Goal: Transaction & Acquisition: Purchase product/service

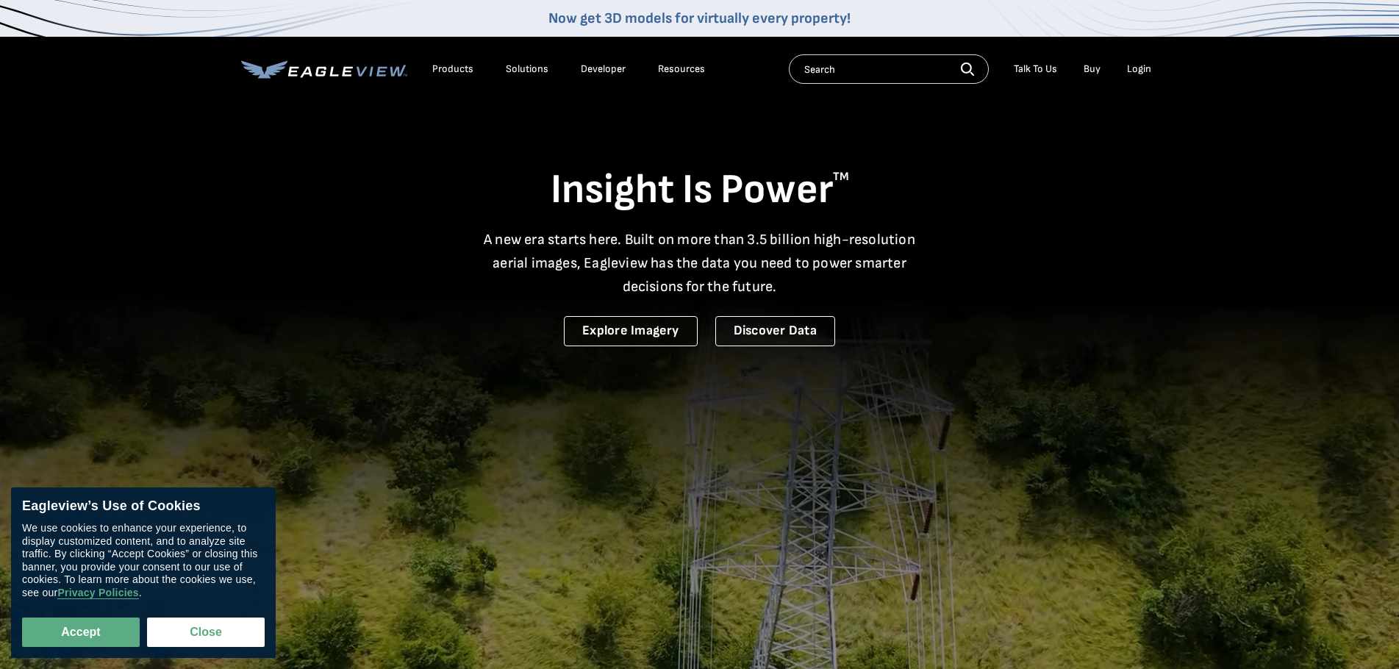
click at [1128, 66] on div "Login" at bounding box center [1139, 68] width 24 height 13
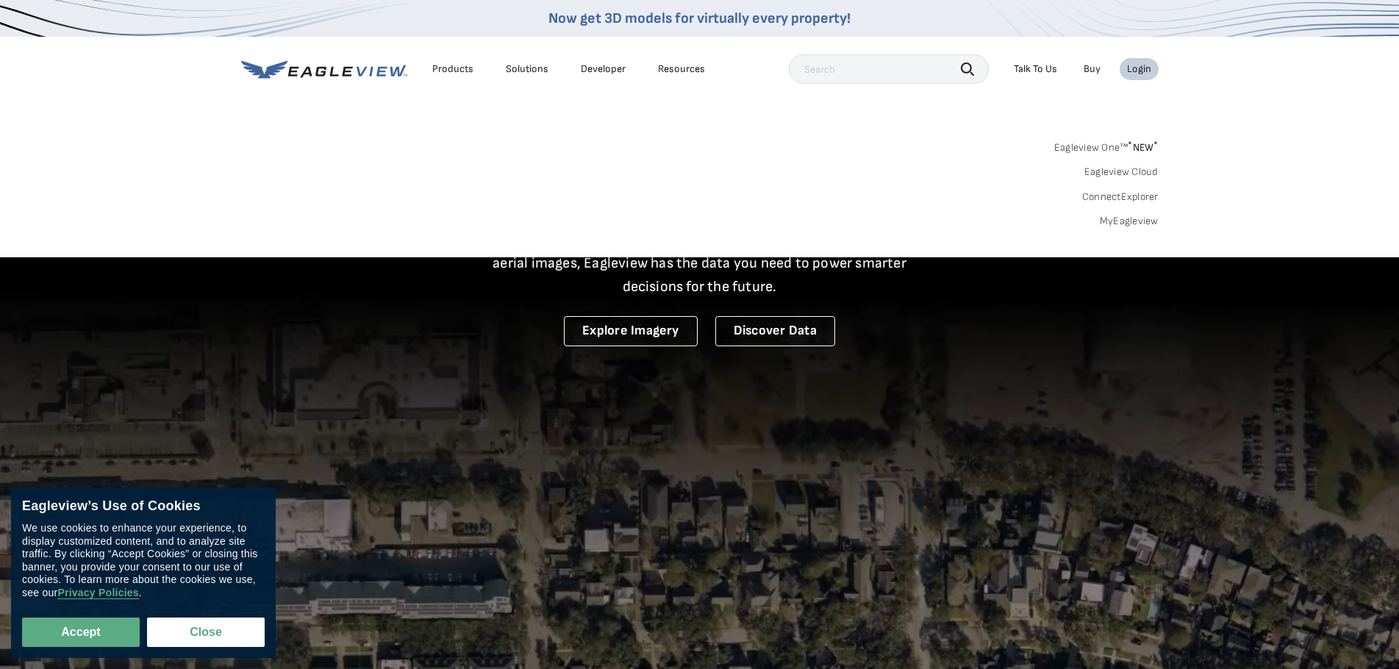
click at [1120, 221] on link "MyEagleview" at bounding box center [1129, 221] width 59 height 13
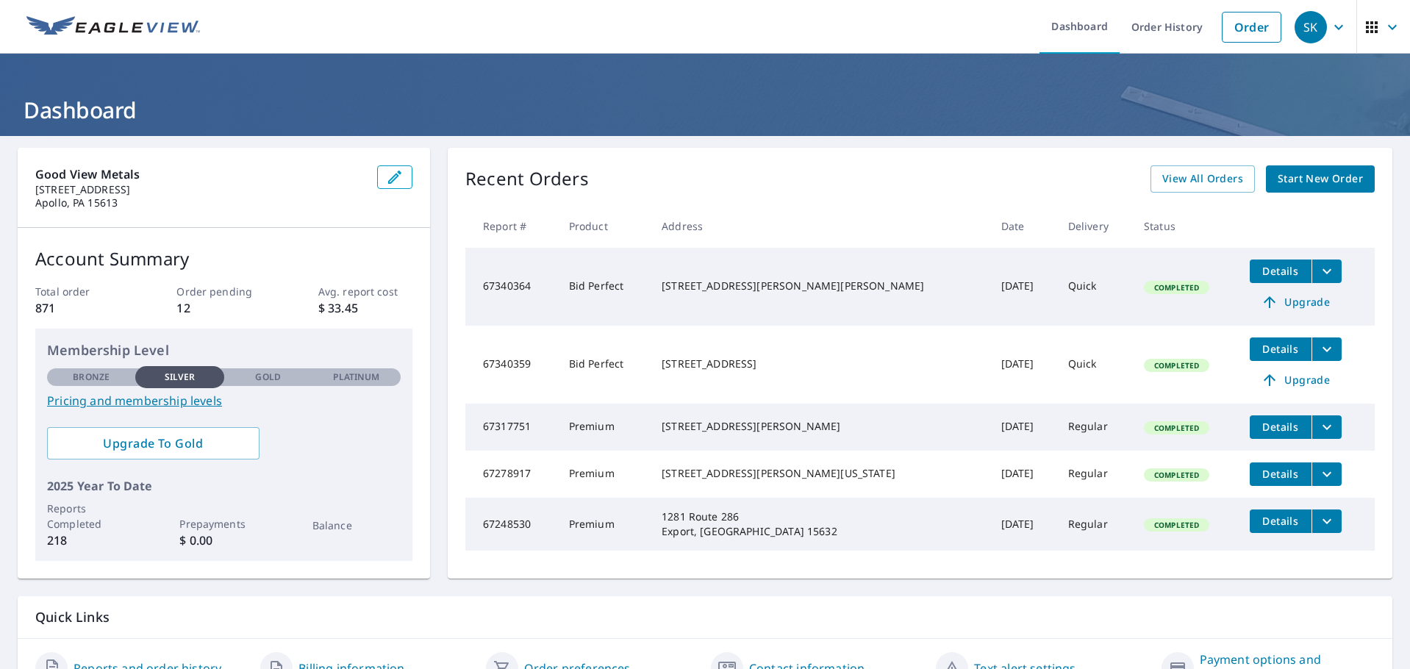
click at [1301, 184] on span "Start New Order" at bounding box center [1320, 179] width 85 height 18
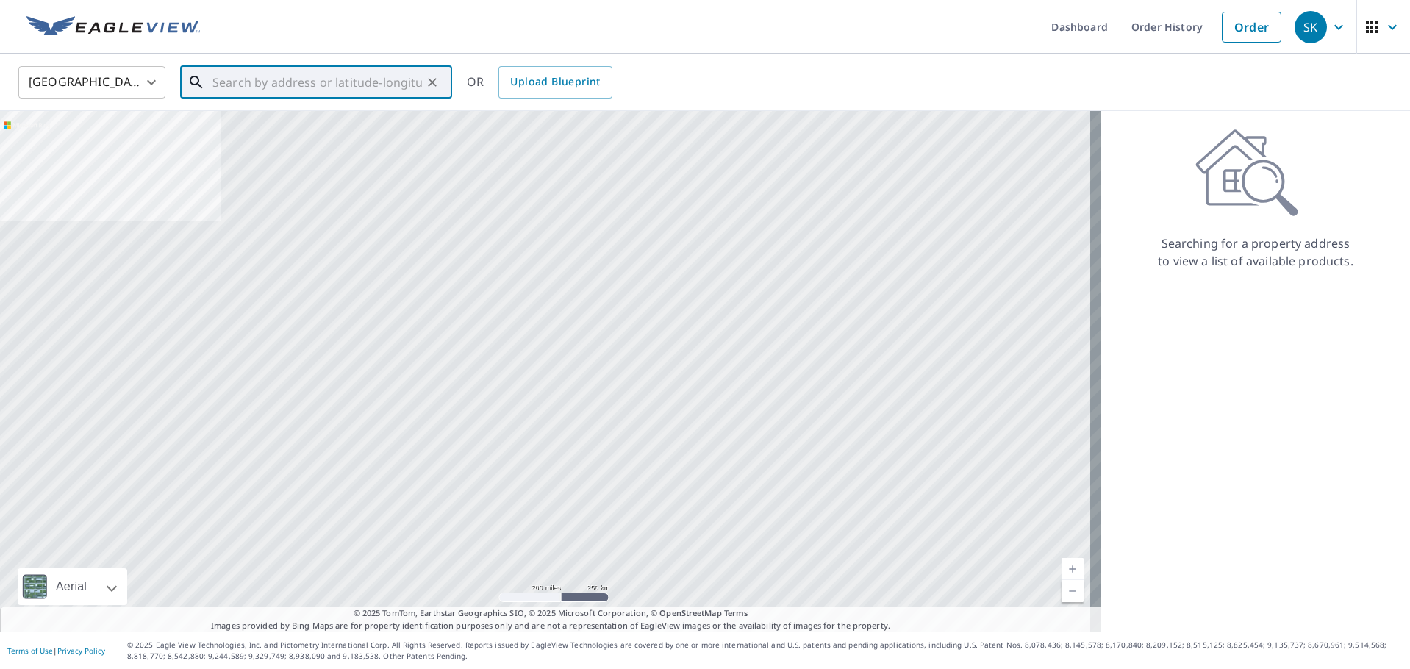
click at [248, 82] on input "text" at bounding box center [316, 82] width 209 height 41
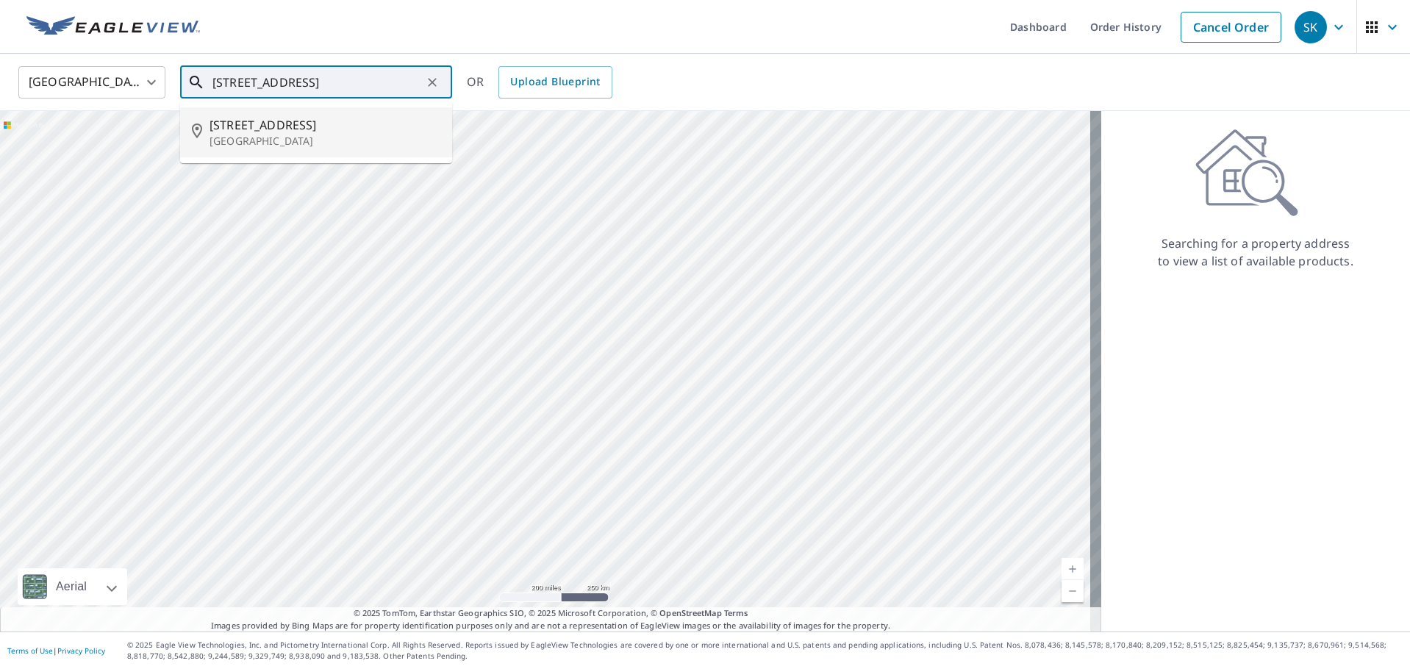
click at [250, 123] on span "1120 Fairmont Ave" at bounding box center [324, 125] width 231 height 18
type input "1120 Fairmont Ave Natrona Heights, PA 15065"
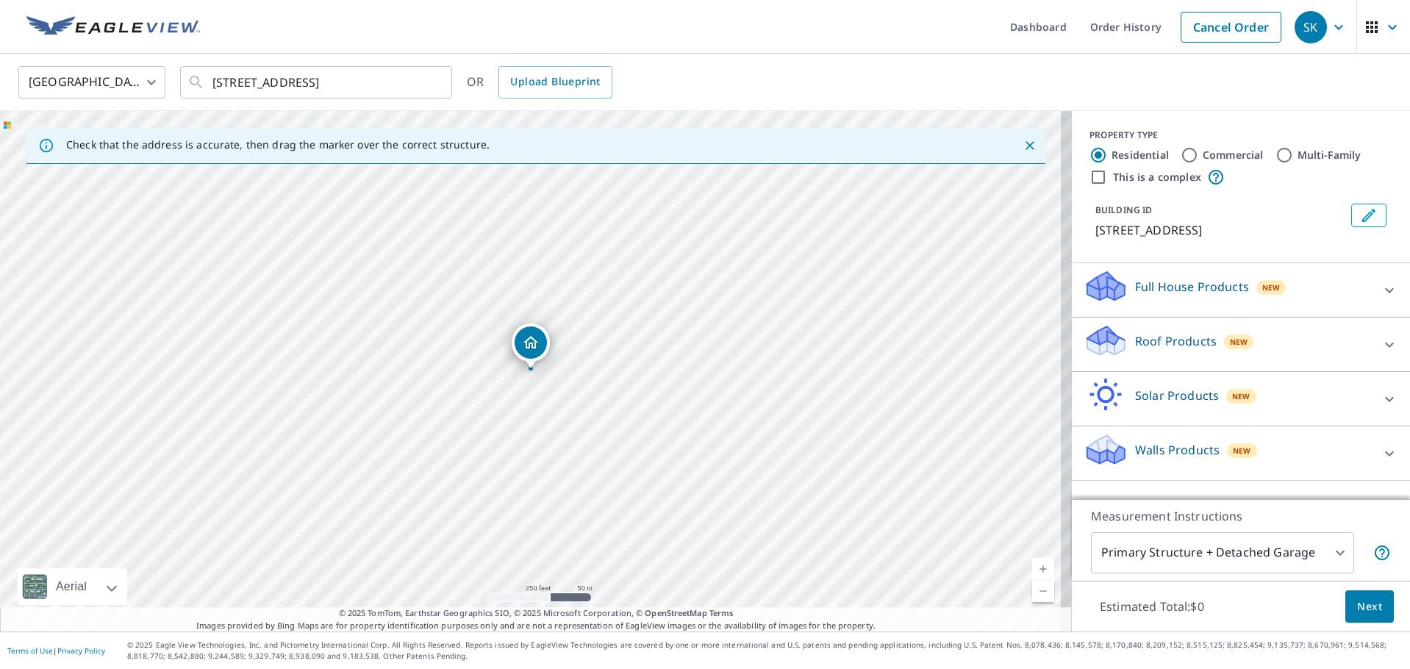
click at [1209, 351] on div "Roof Products New" at bounding box center [1227, 344] width 288 height 42
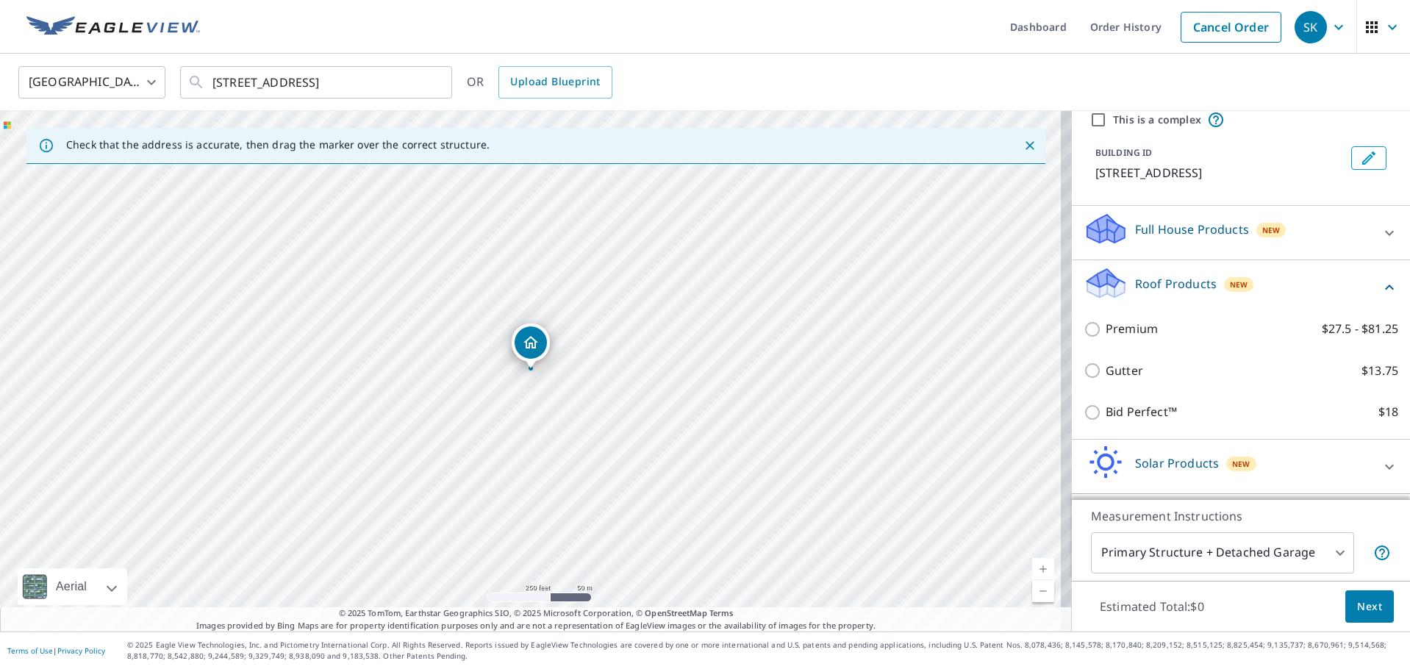
scroll to position [124, 0]
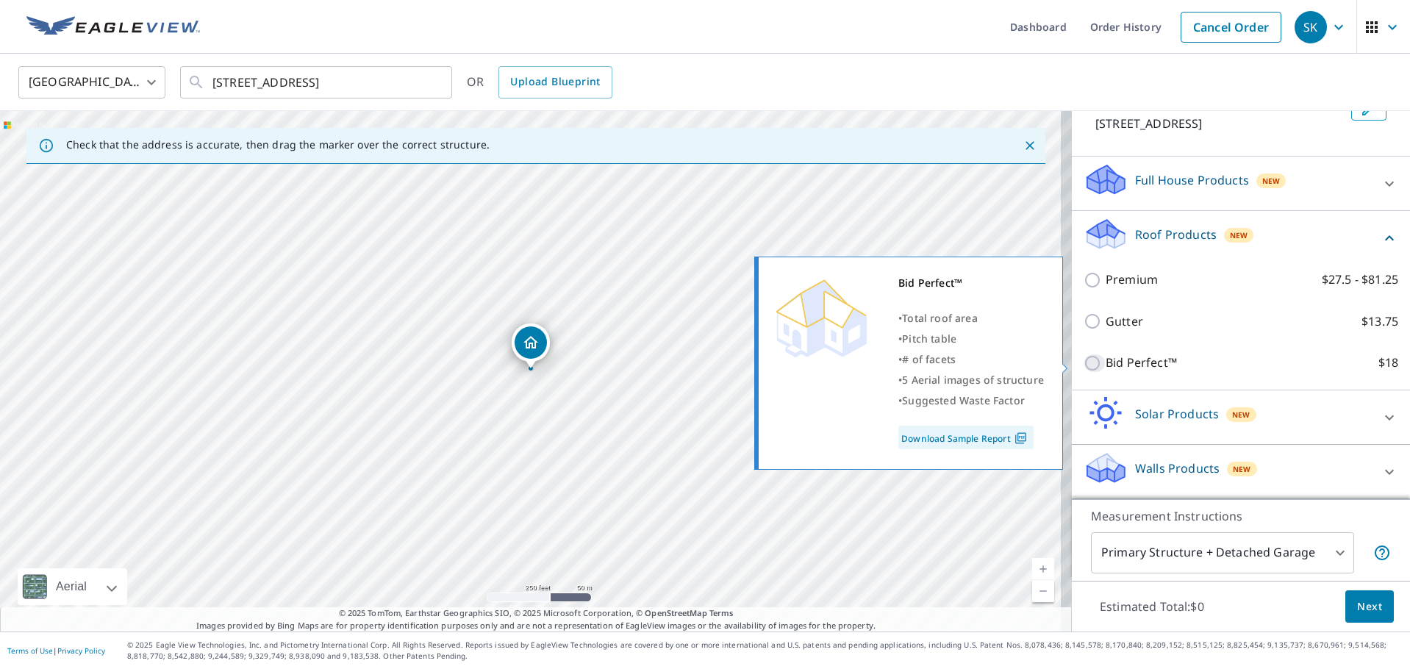
click at [1089, 363] on input "Bid Perfect™ $18" at bounding box center [1094, 363] width 22 height 18
checkbox input "true"
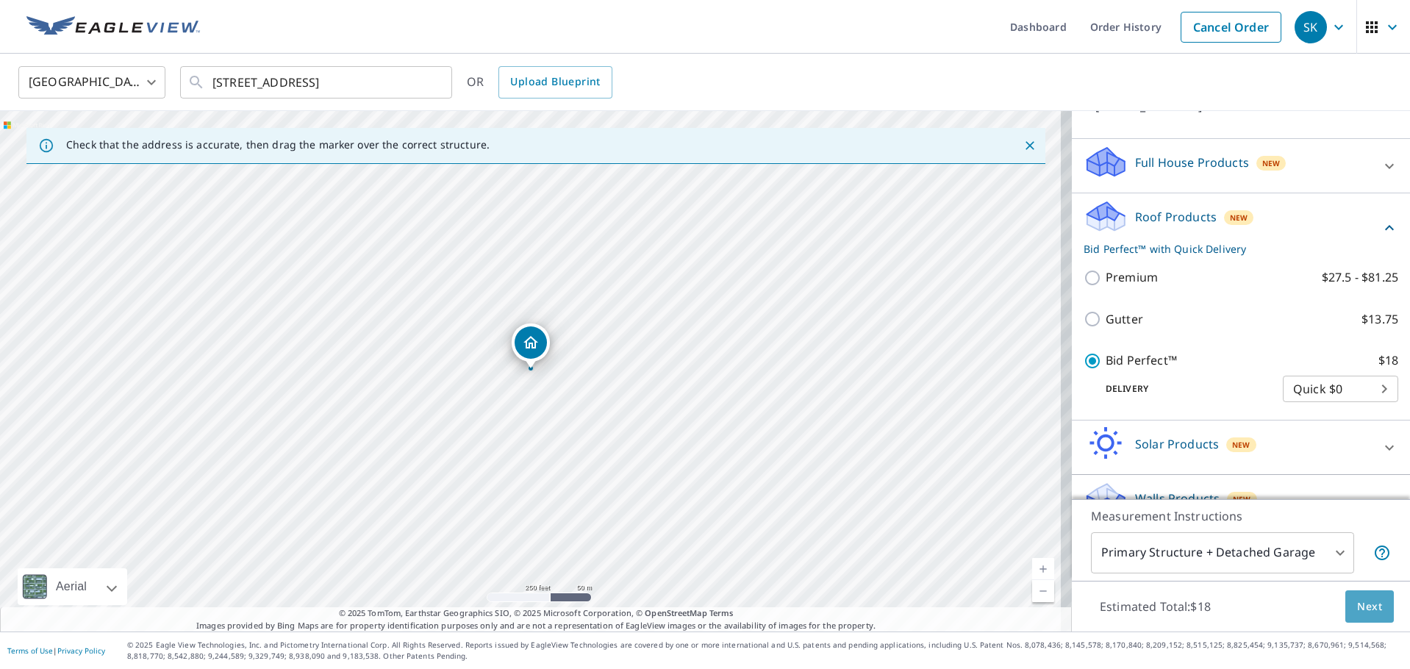
click at [1369, 606] on span "Next" at bounding box center [1369, 607] width 25 height 18
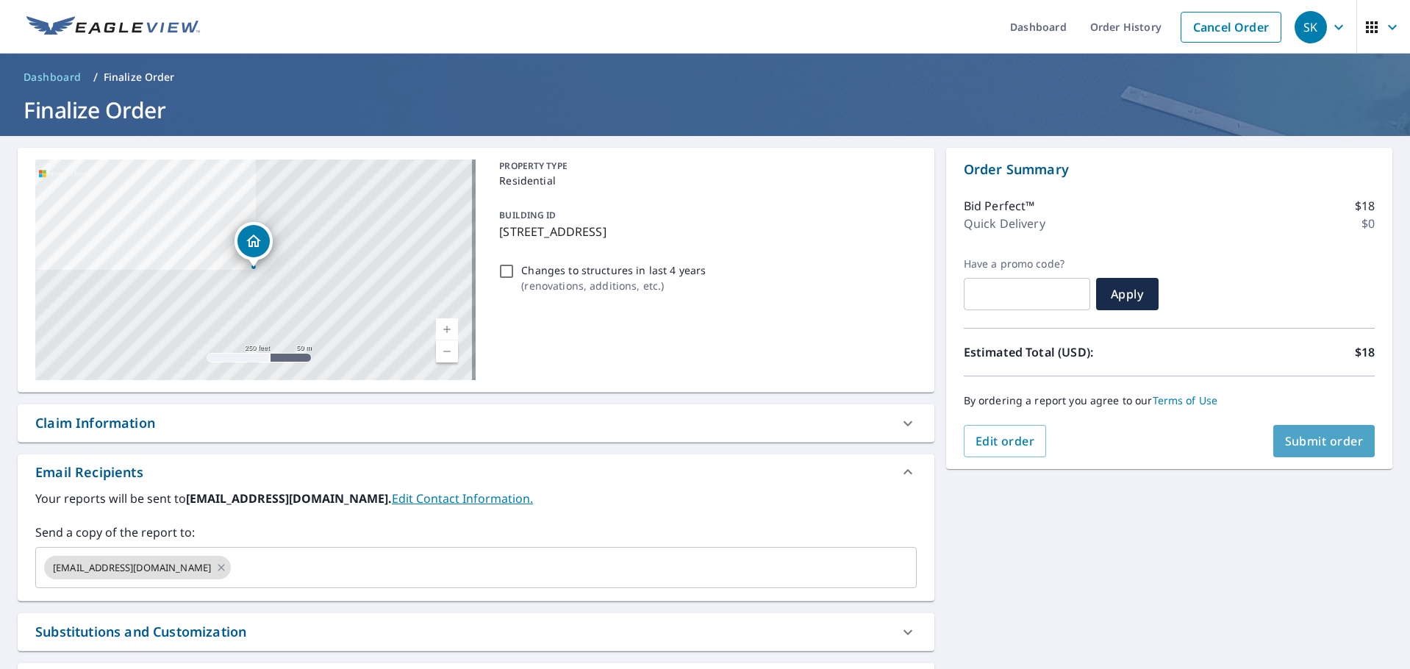
click at [1330, 450] on button "Submit order" at bounding box center [1324, 441] width 102 height 32
checkbox input "true"
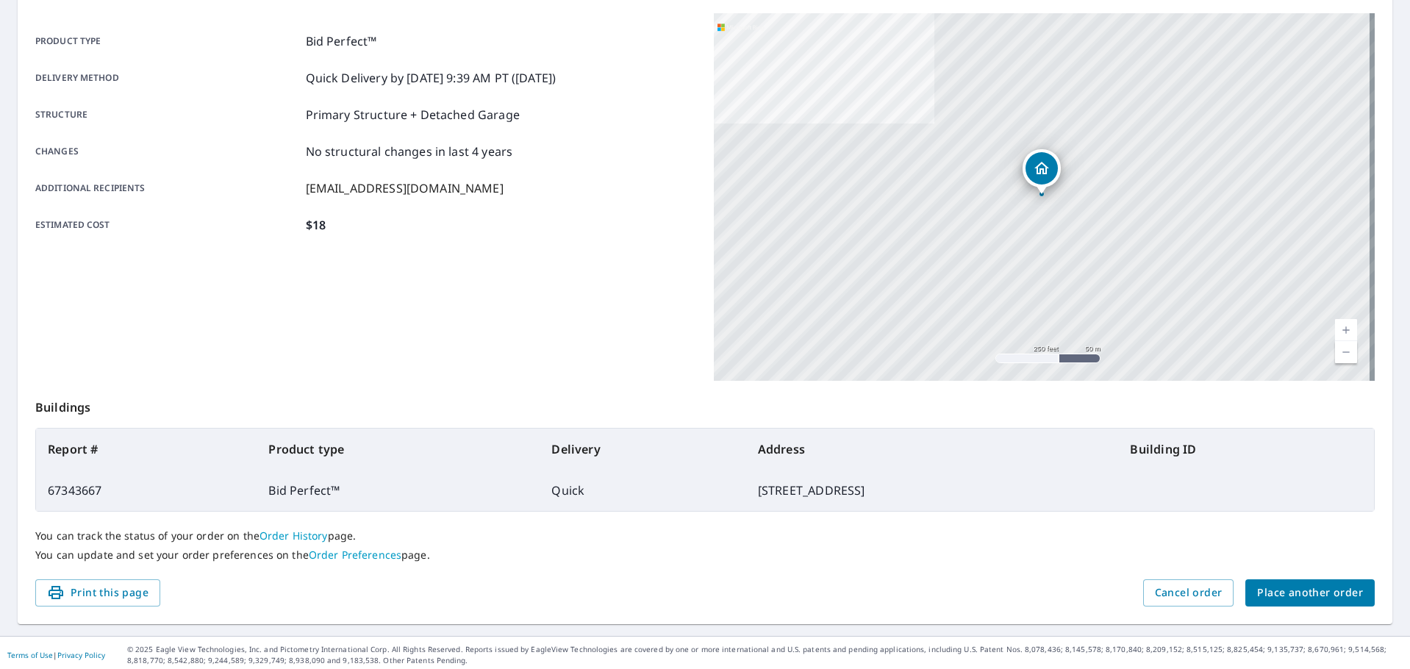
scroll to position [196, 0]
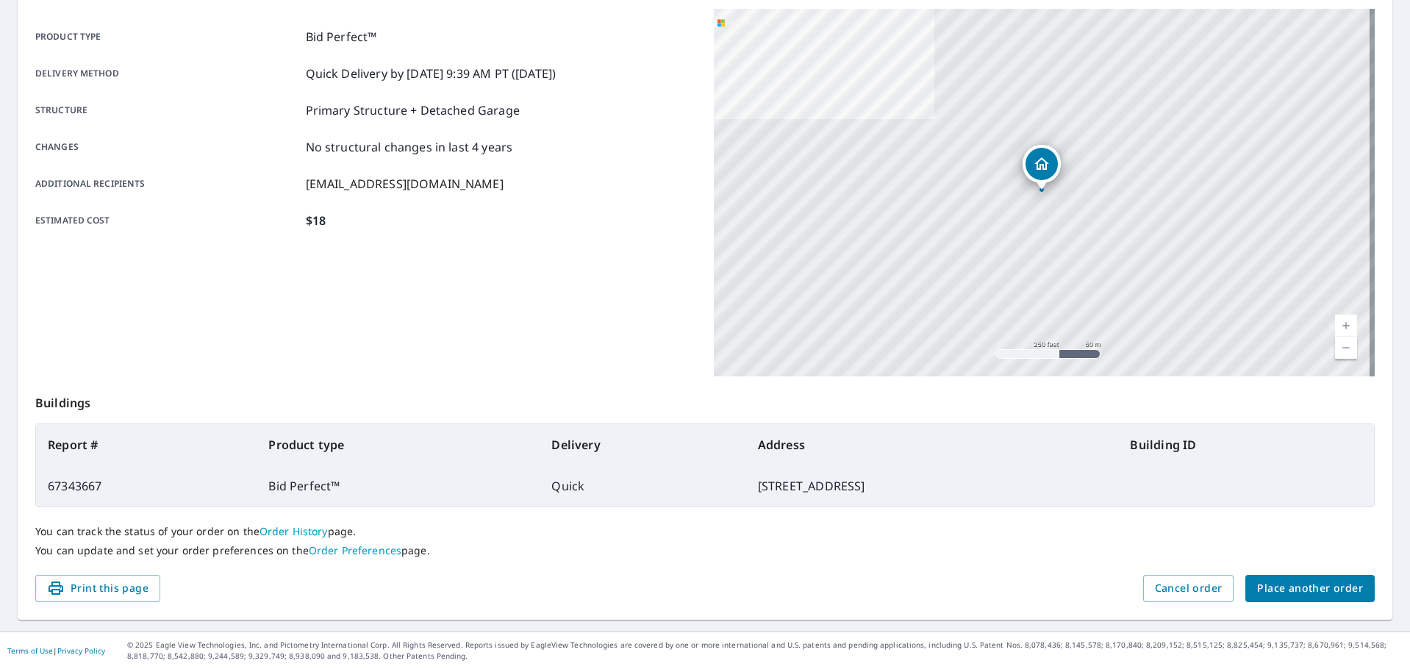
click at [1299, 586] on span "Place another order" at bounding box center [1310, 588] width 106 height 18
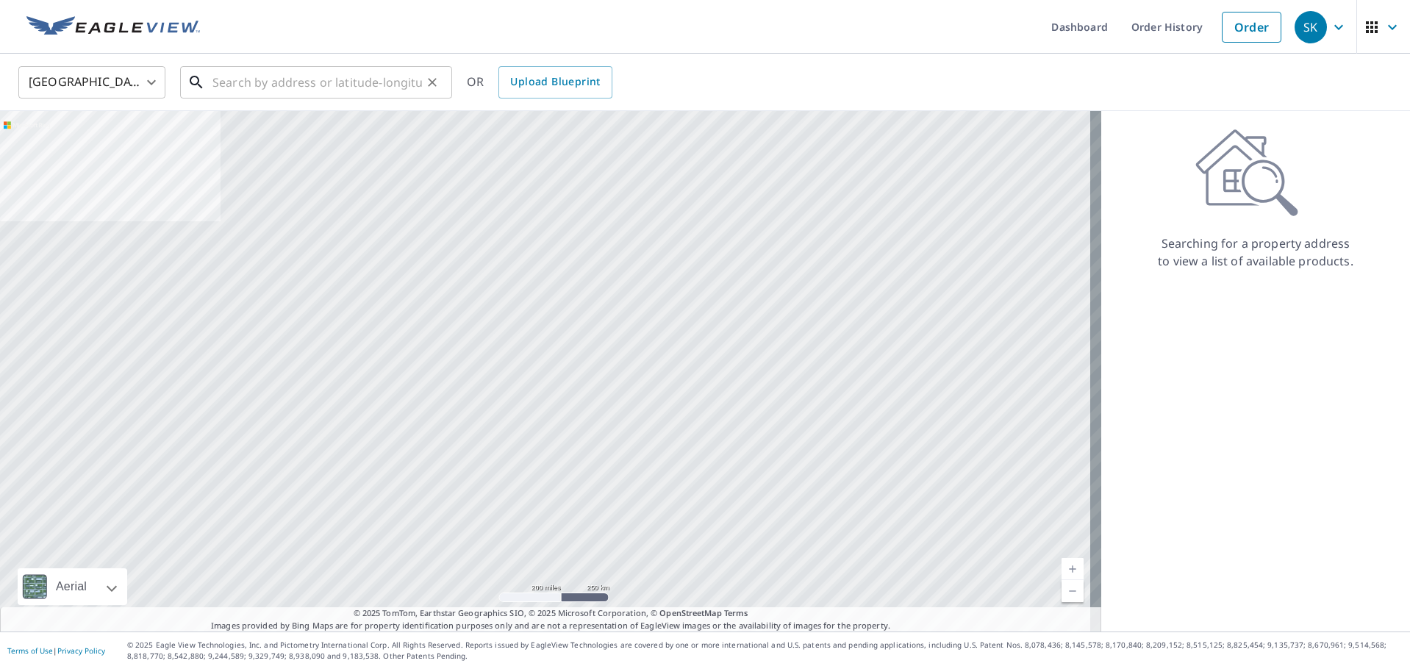
click at [349, 87] on input "text" at bounding box center [316, 82] width 209 height 41
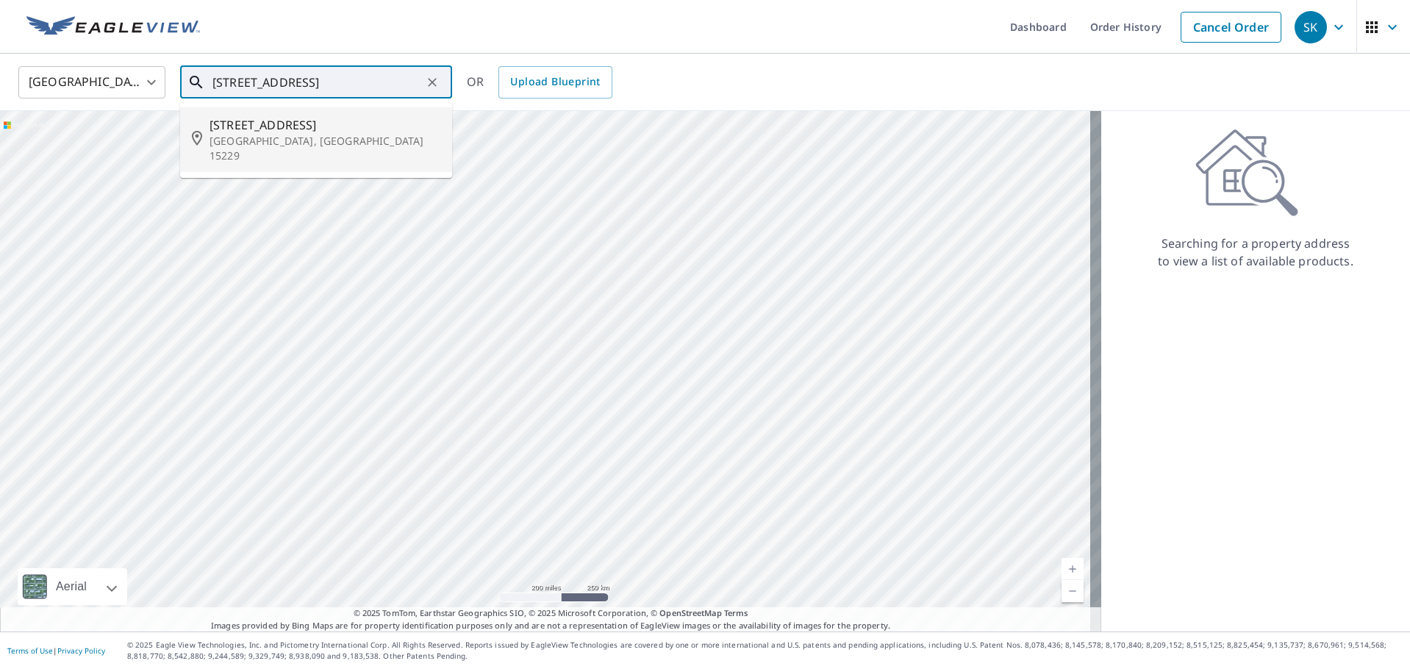
click at [301, 129] on span "67 Park Ave" at bounding box center [324, 125] width 231 height 18
type input "67 Park Ave Pittsburgh, PA 15229"
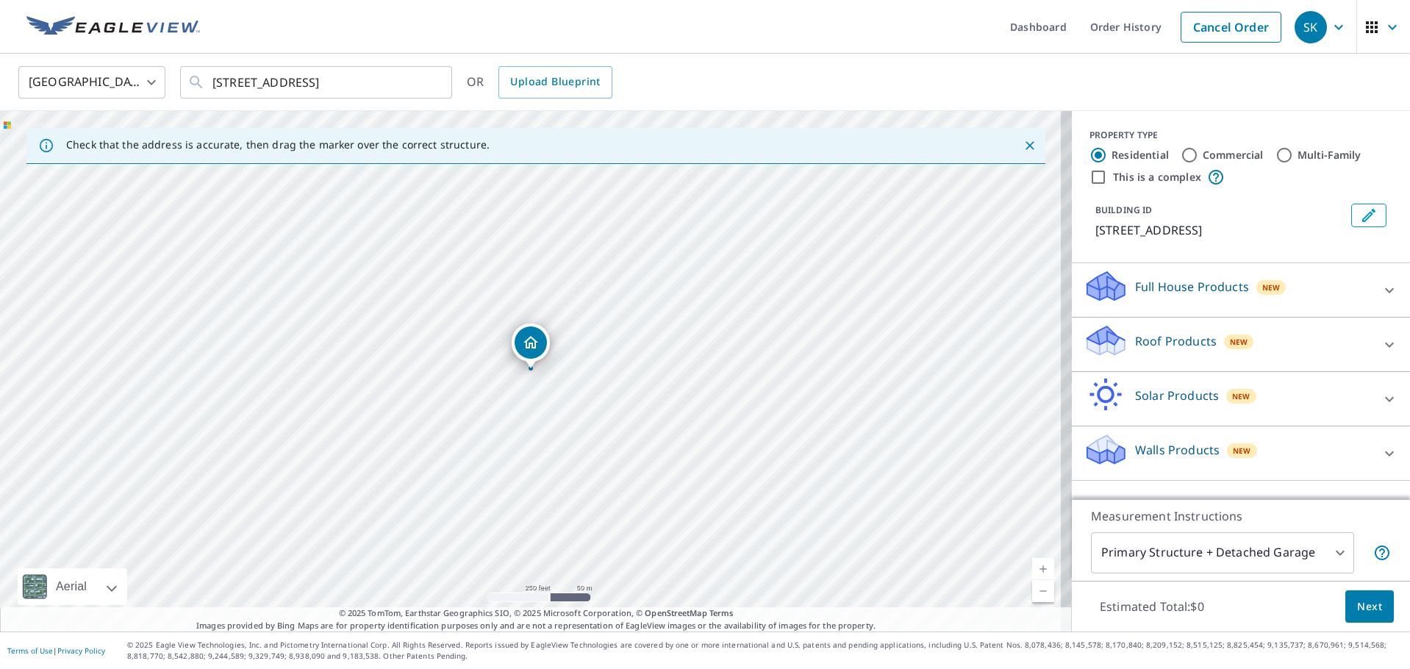
click at [1157, 345] on p "Roof Products" at bounding box center [1176, 341] width 82 height 18
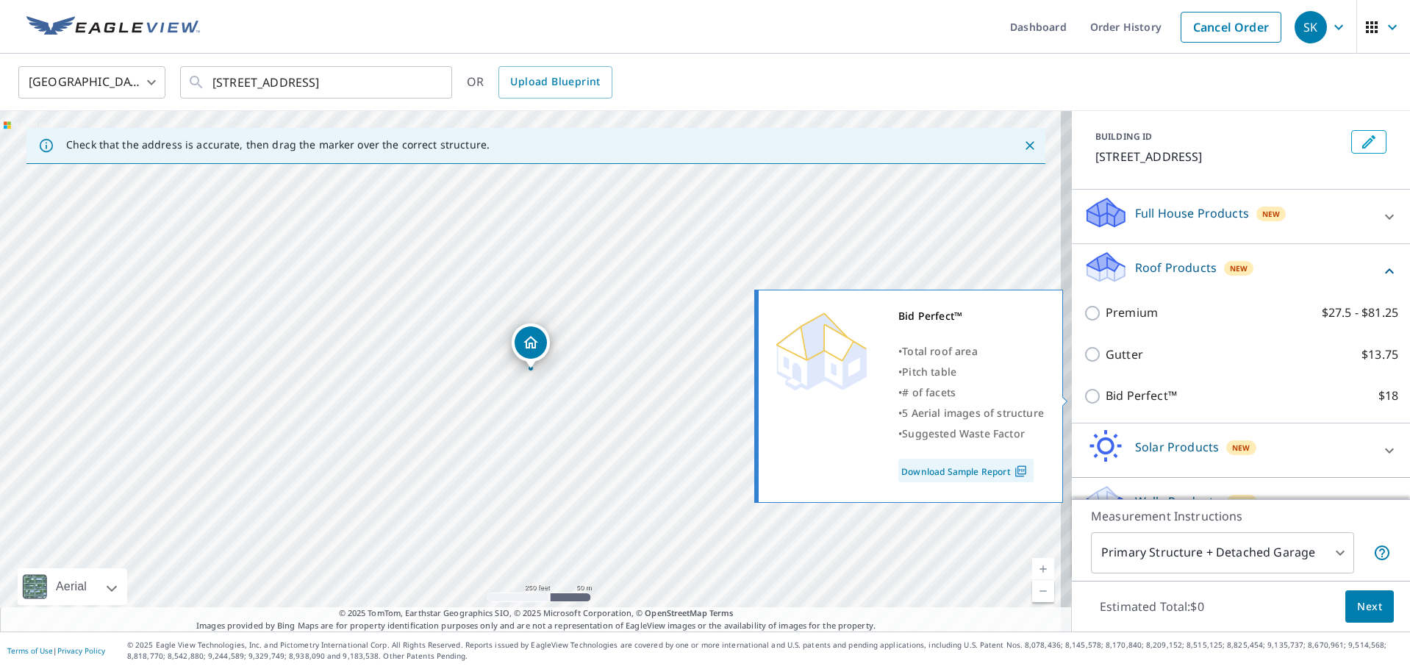
click at [1083, 392] on input "Bid Perfect™ $18" at bounding box center [1094, 396] width 22 height 18
checkbox input "true"
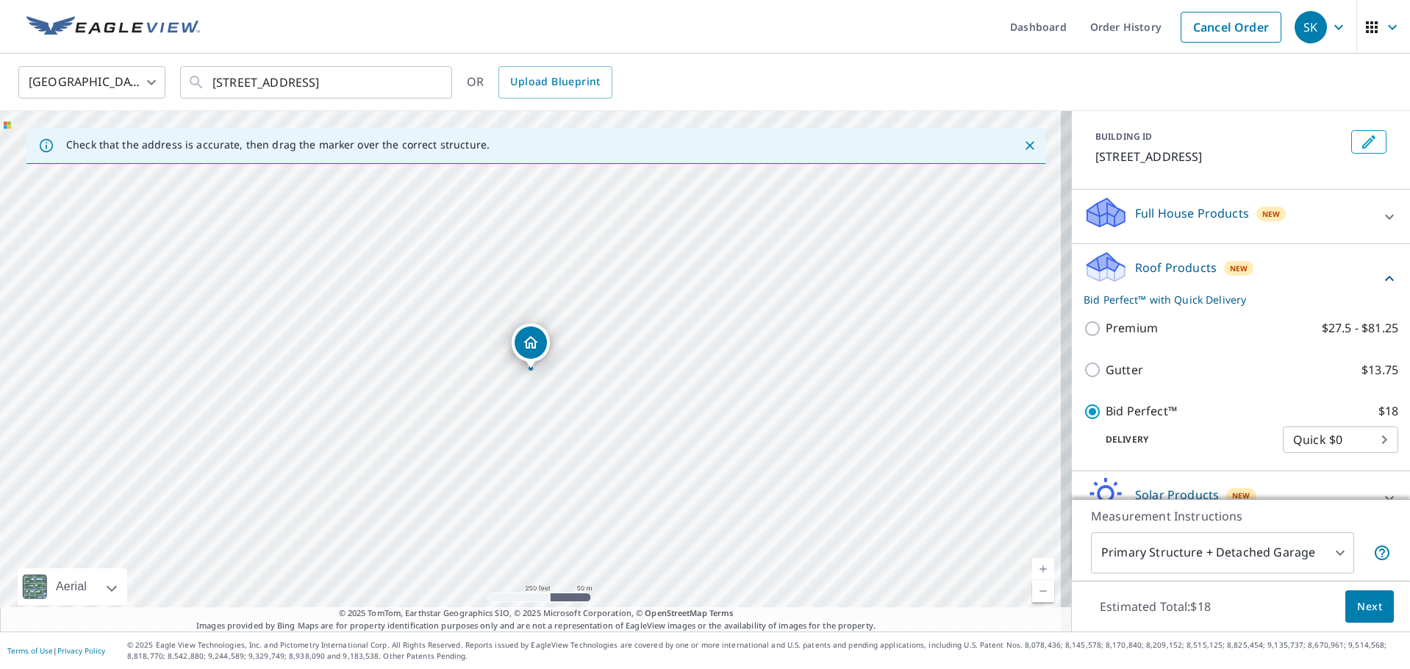
click at [1358, 601] on span "Next" at bounding box center [1369, 607] width 25 height 18
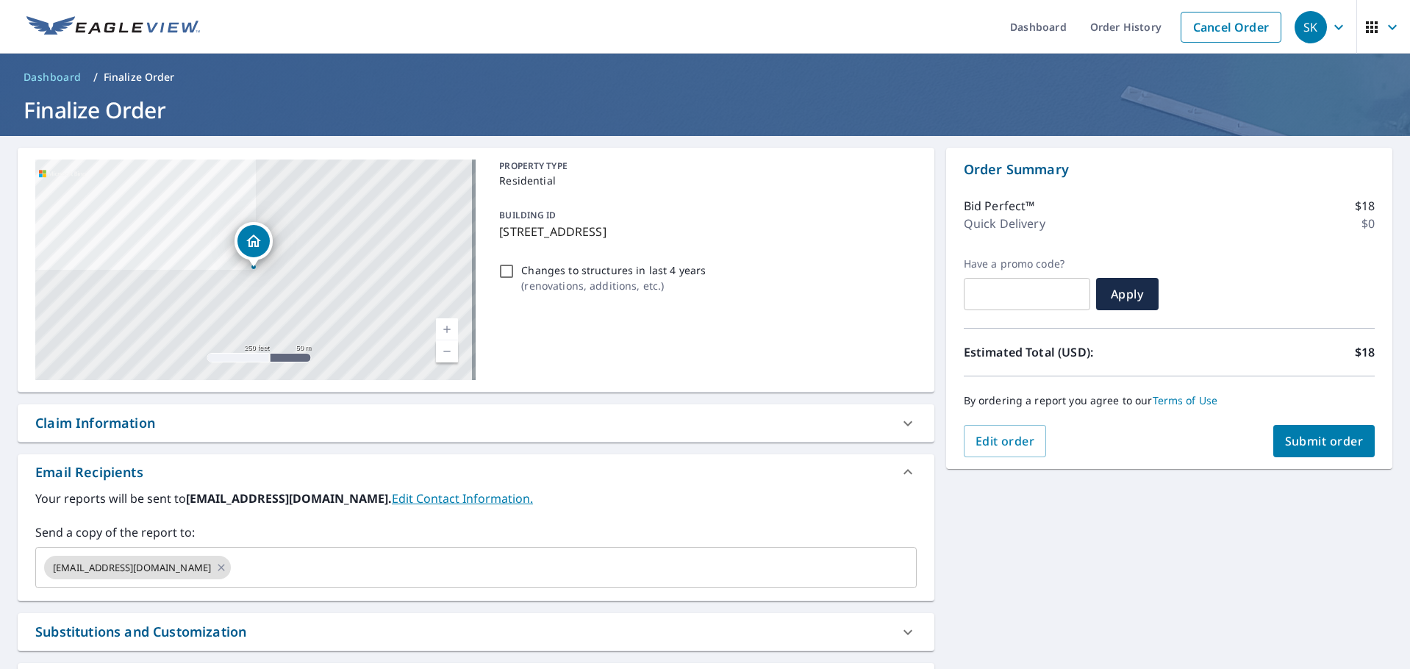
click at [1302, 439] on span "Submit order" at bounding box center [1324, 441] width 79 height 16
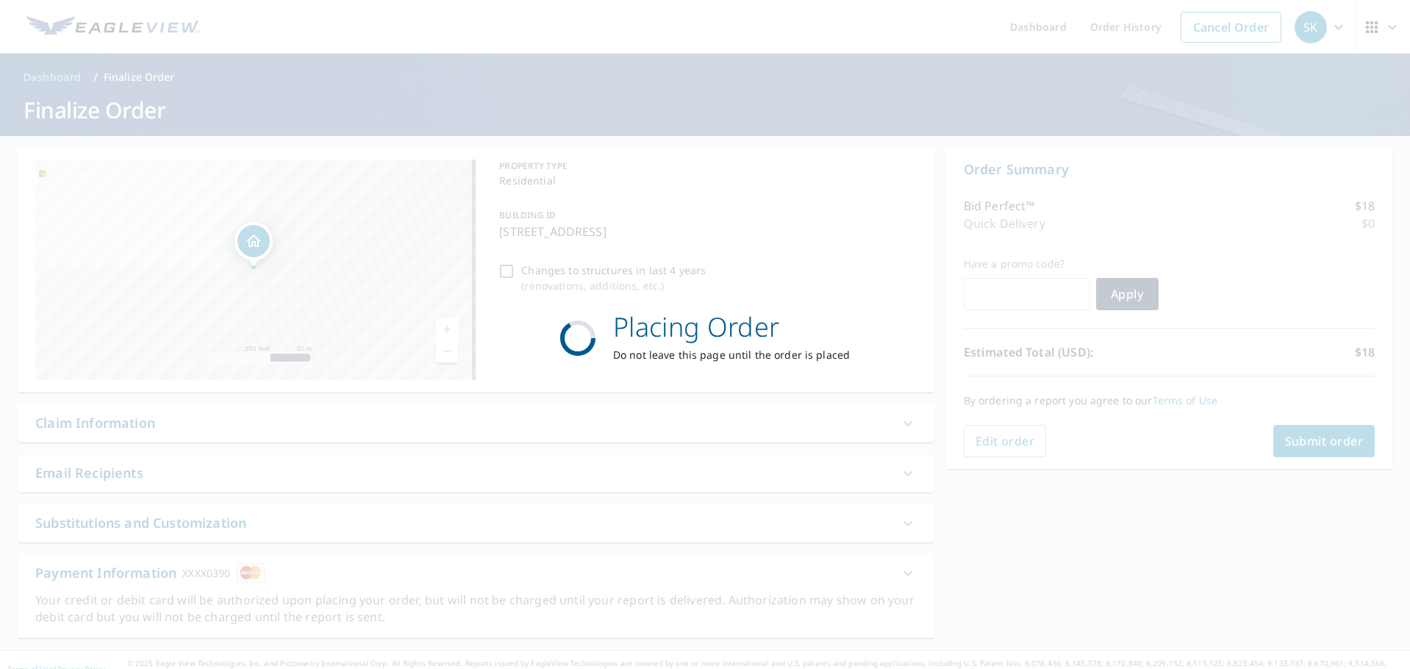
checkbox input "true"
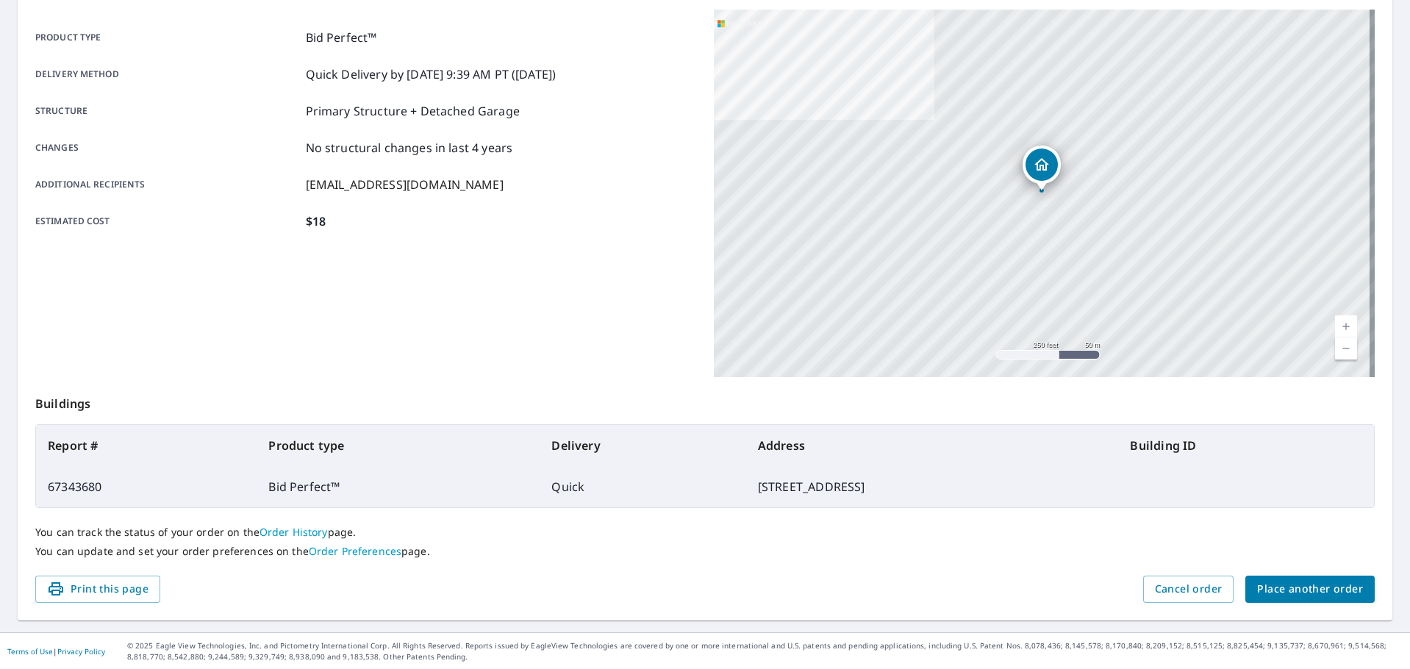
scroll to position [196, 0]
click at [1339, 585] on span "Place another order" at bounding box center [1310, 588] width 106 height 18
